Goal: Transaction & Acquisition: Purchase product/service

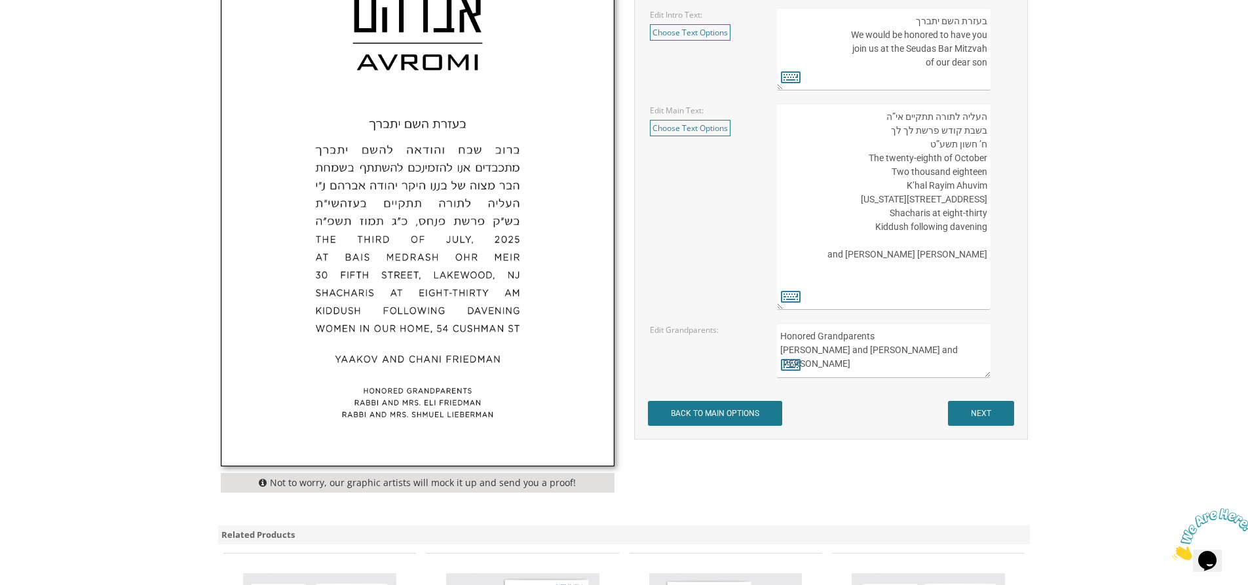
scroll to position [721, 0]
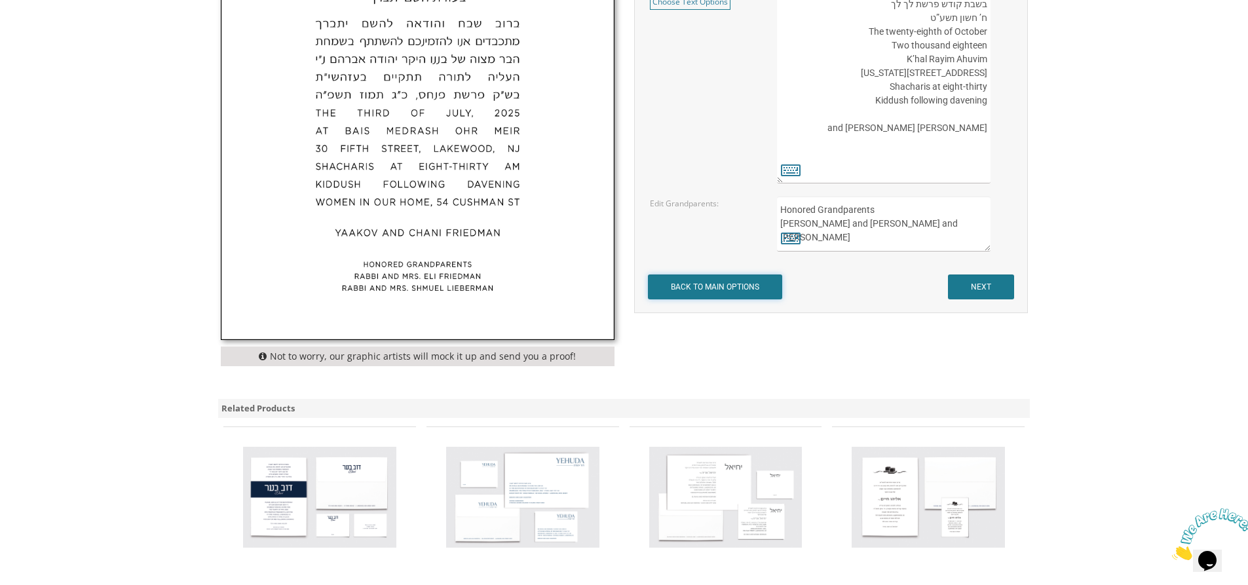
click at [698, 291] on input "BACK TO MAIN OPTIONS" at bounding box center [715, 286] width 134 height 25
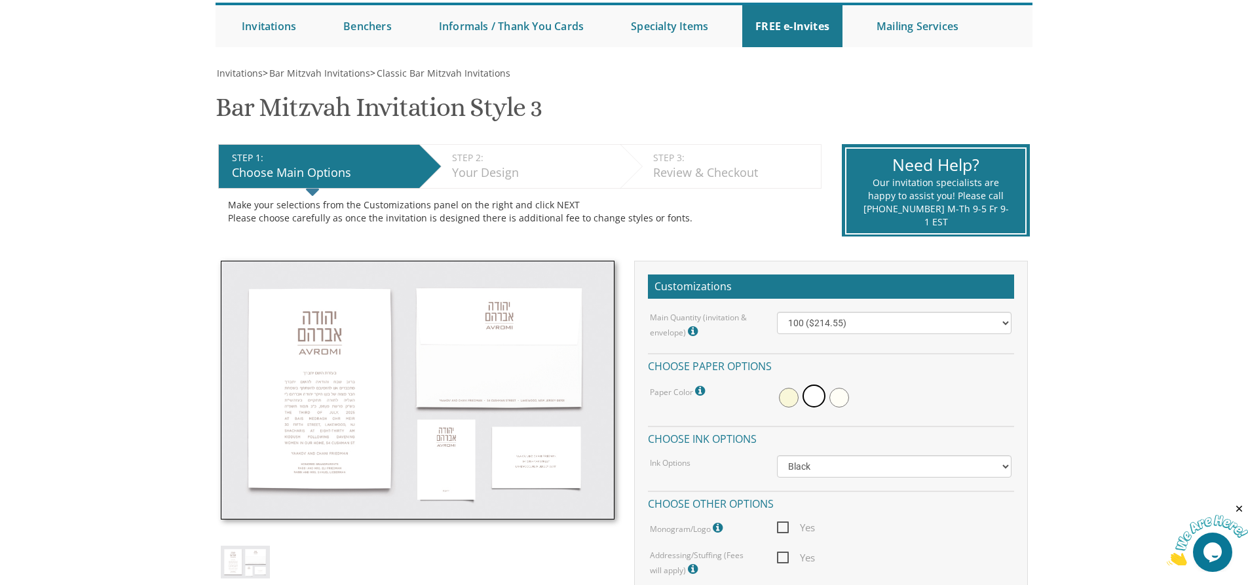
scroll to position [66, 0]
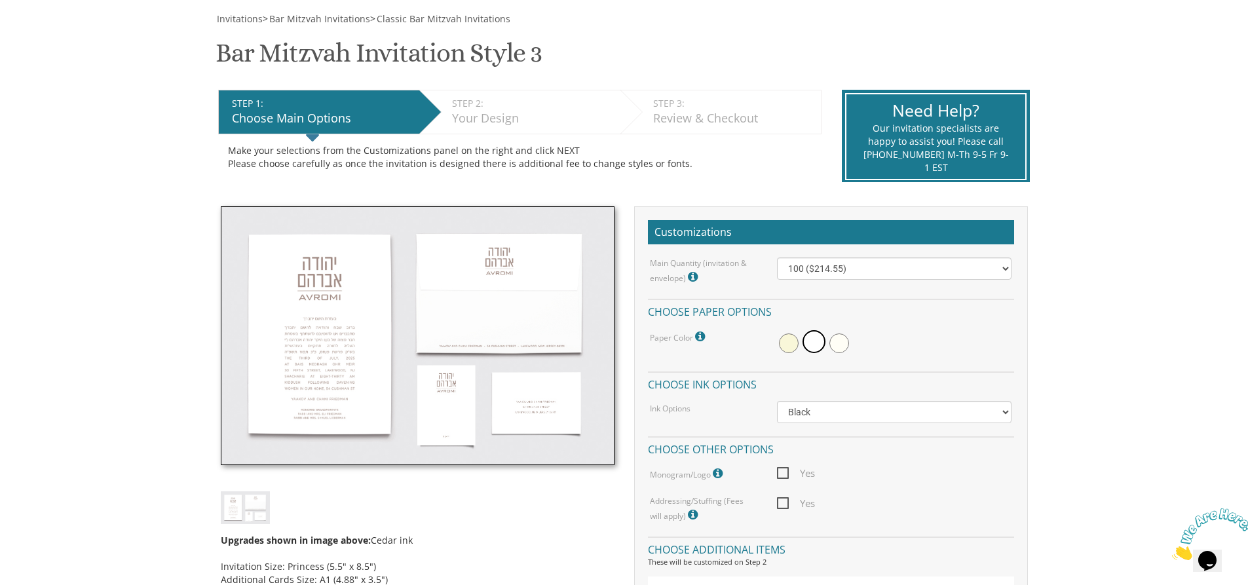
scroll to position [151, 0]
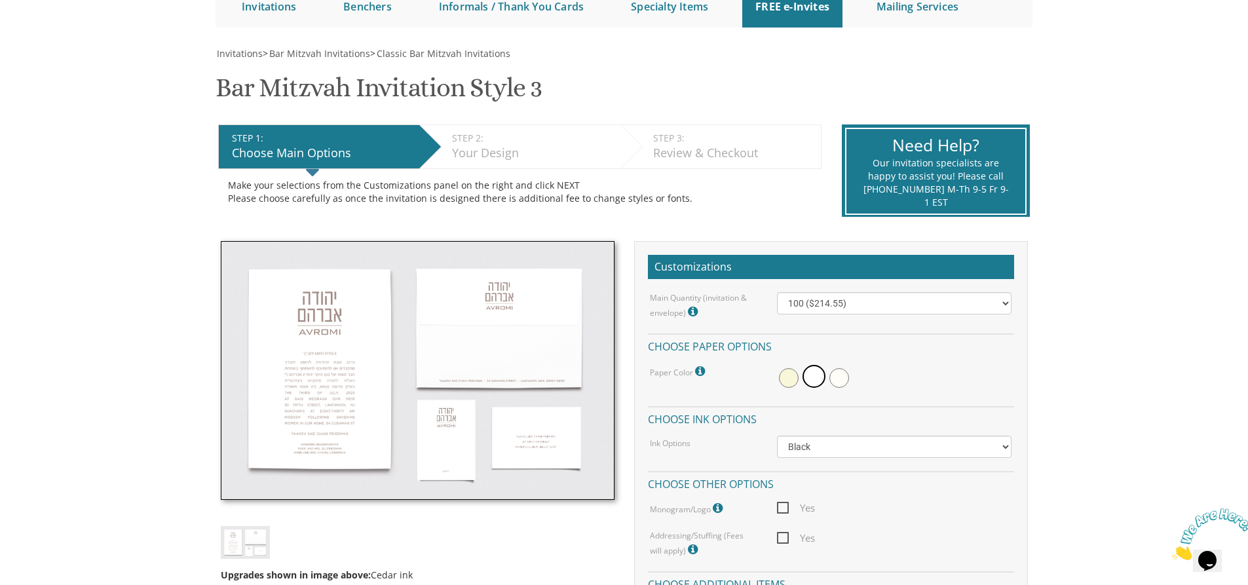
click at [349, 153] on div "Choose Main Options" at bounding box center [322, 153] width 181 height 17
click at [352, 147] on div "Choose Main Options" at bounding box center [322, 153] width 181 height 17
click at [425, 51] on span "Classic Bar Mitzvah Invitations" at bounding box center [444, 53] width 134 height 12
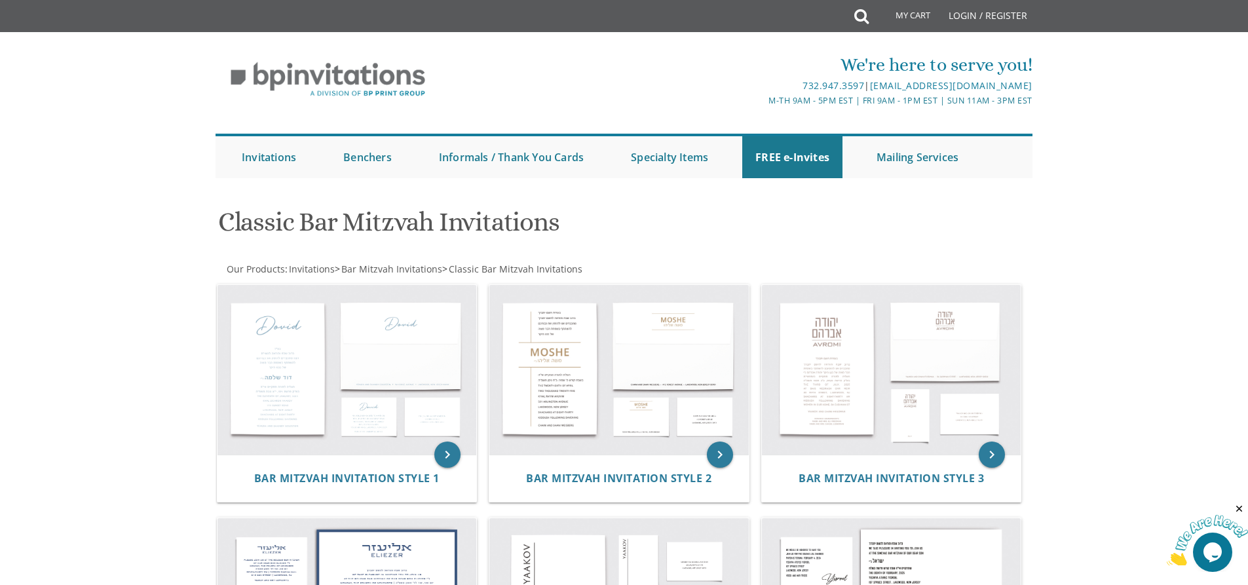
click at [113, 584] on html "My Cart Total: View Cart Item(s) Submit My Cart Total: View Cart Item(s) Login …" at bounding box center [624, 292] width 1248 height 585
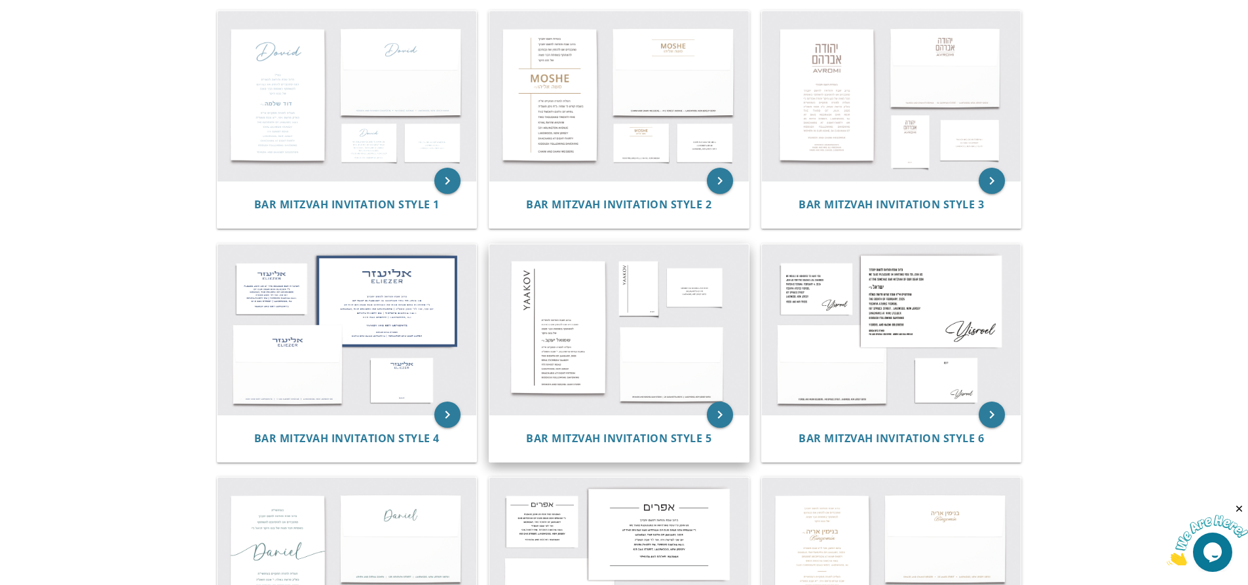
scroll to position [343, 0]
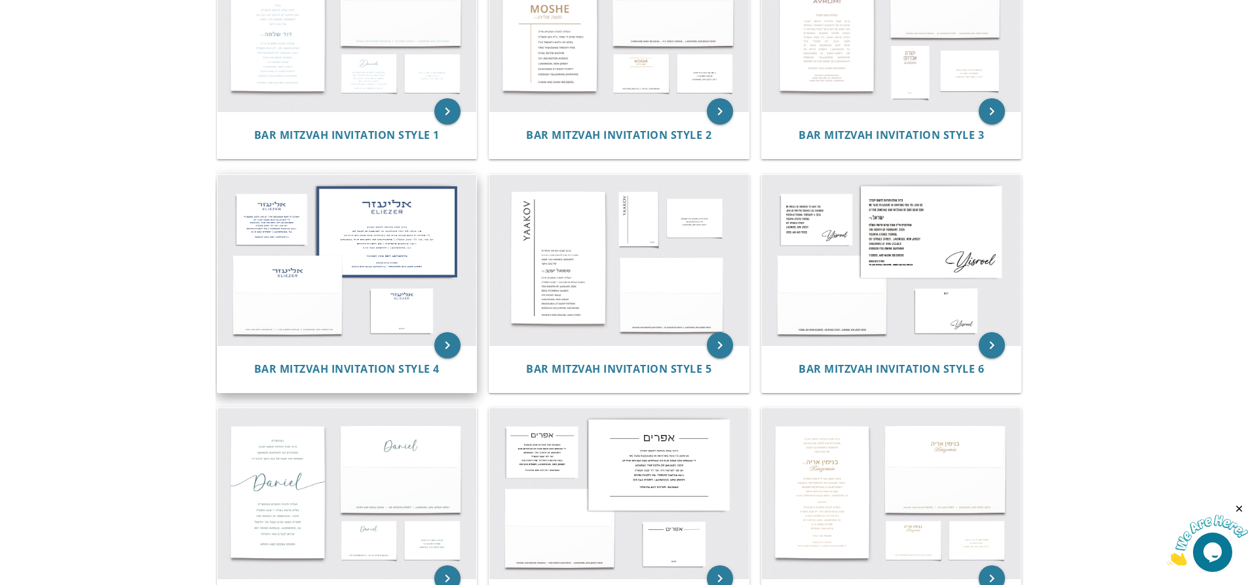
click at [405, 236] on img at bounding box center [346, 260] width 259 height 170
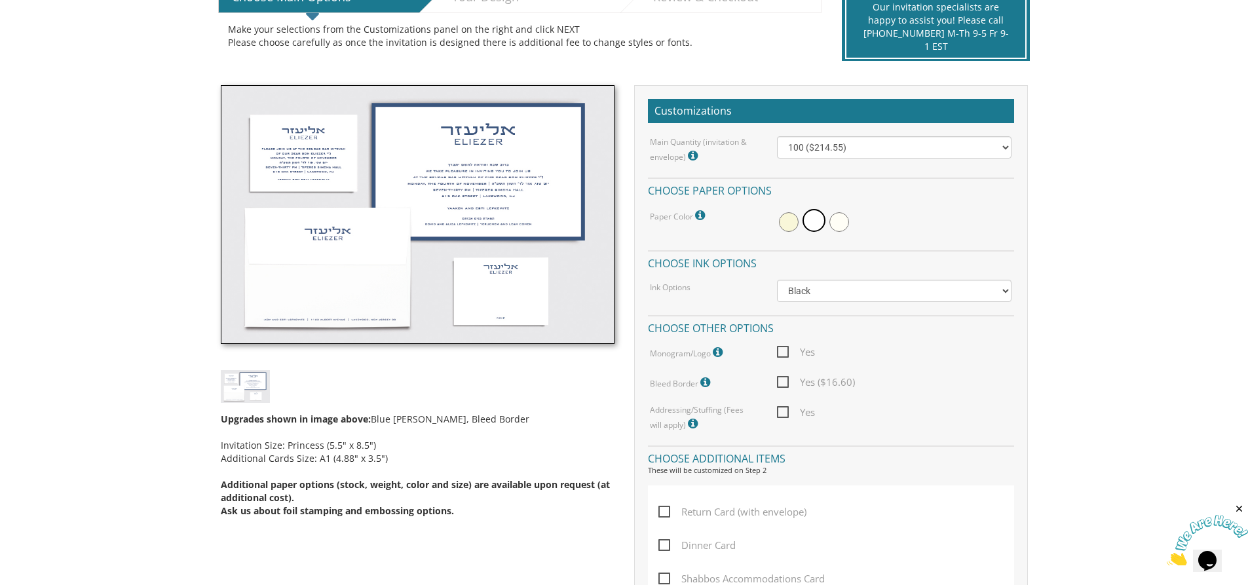
scroll to position [197, 0]
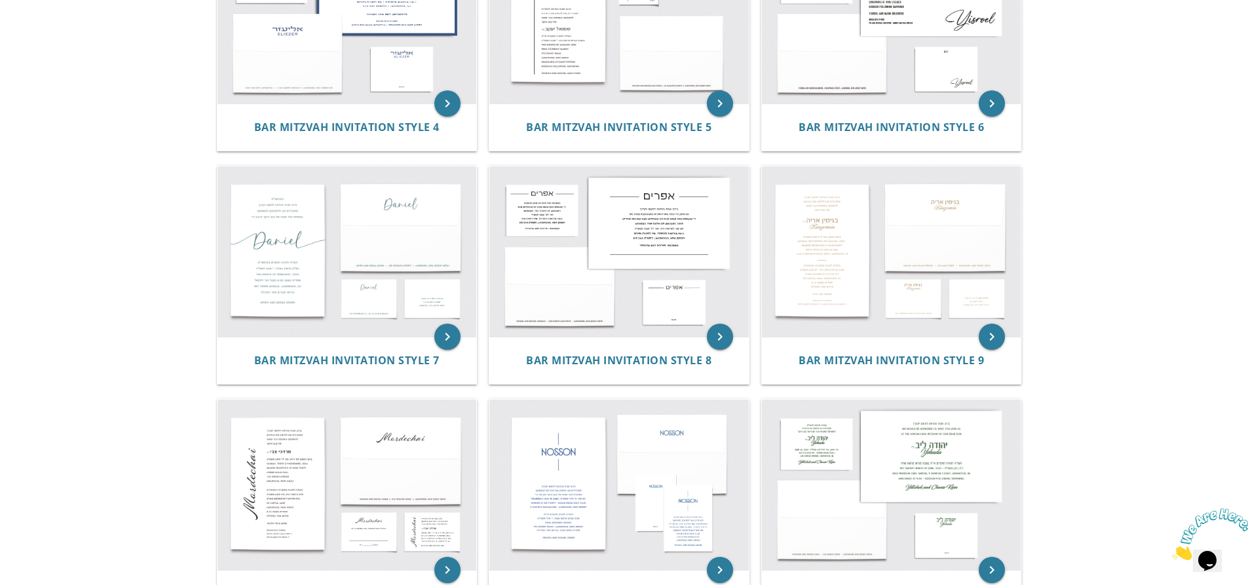
scroll to position [396, 0]
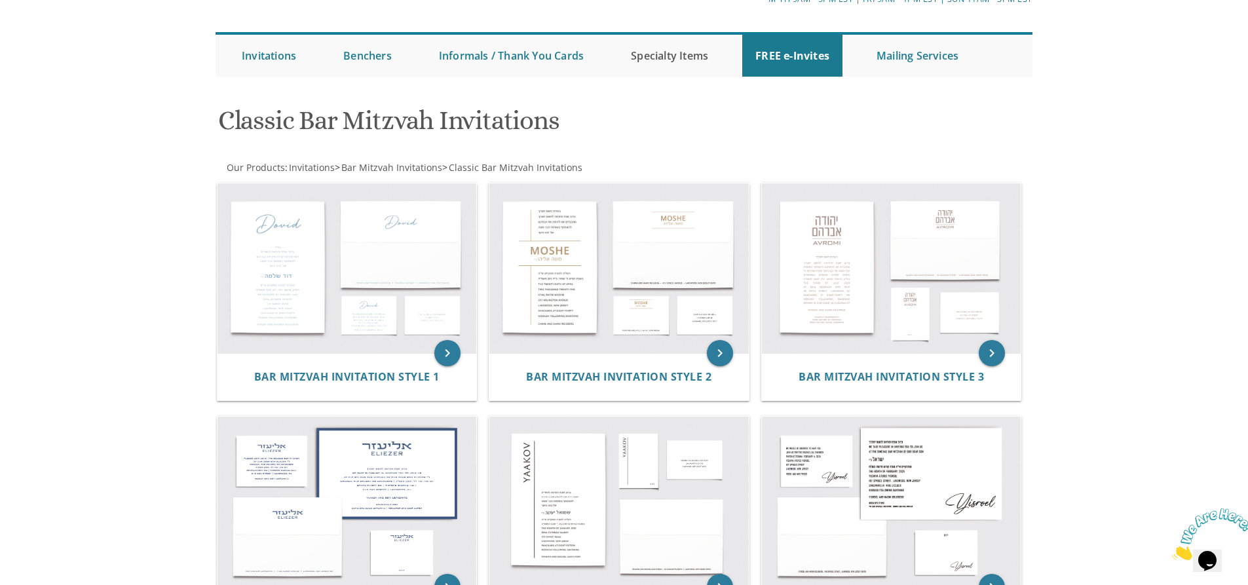
scroll to position [69, 0]
